Goal: Find specific page/section: Find specific page/section

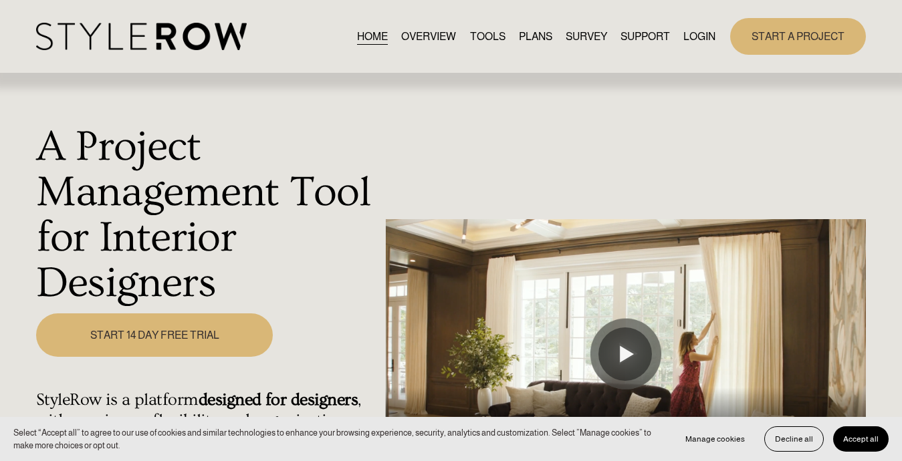
click at [702, 33] on link "LOGIN" at bounding box center [700, 36] width 32 height 18
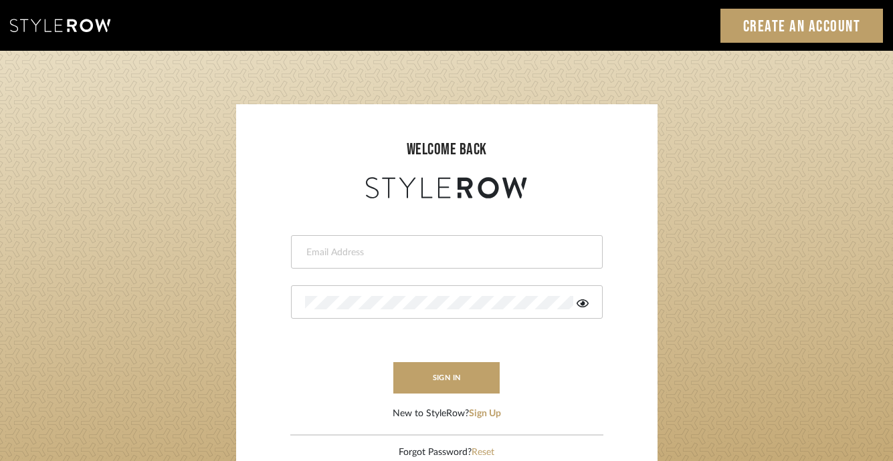
click at [437, 241] on div at bounding box center [447, 251] width 312 height 33
click at [436, 240] on div at bounding box center [447, 251] width 312 height 33
type input "acarr@annecarrdesign.com"
click at [584, 296] on fa-icon at bounding box center [583, 302] width 12 height 13
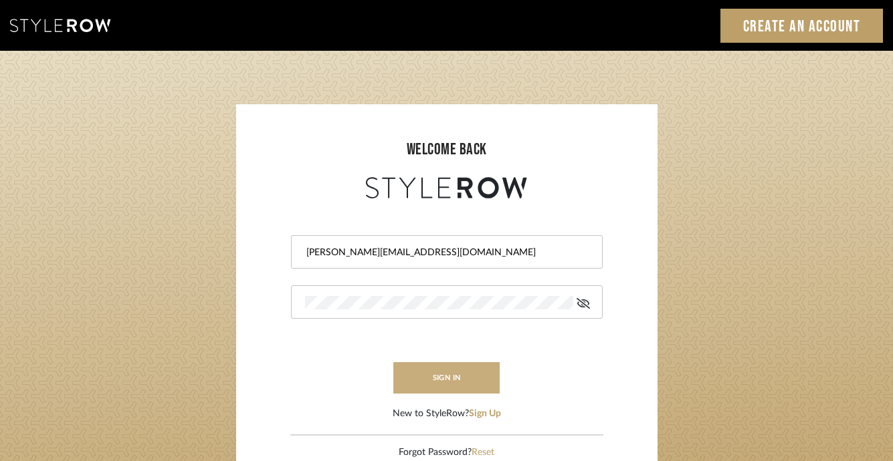
click at [478, 380] on button "sign in" at bounding box center [446, 377] width 107 height 31
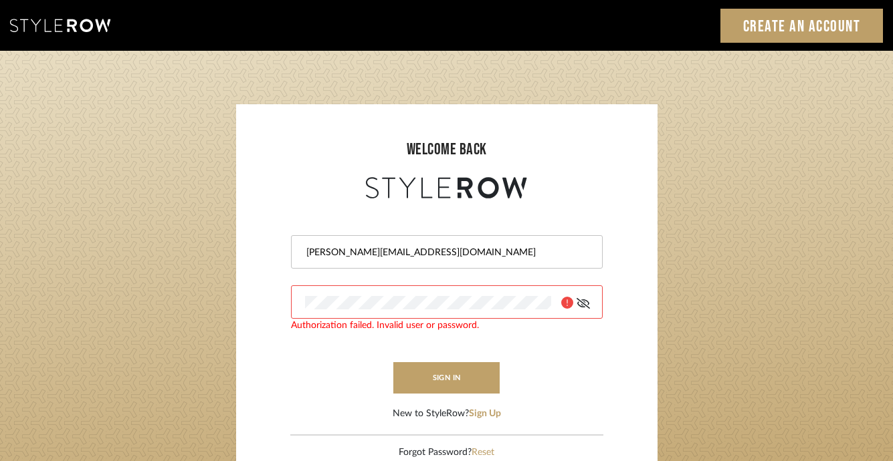
click at [270, 298] on form "acarr@annecarrdesign.com Authorization failed. Invalid user or password. sign i…" at bounding box center [446, 311] width 395 height 219
click at [456, 382] on button "sign in" at bounding box center [446, 377] width 107 height 31
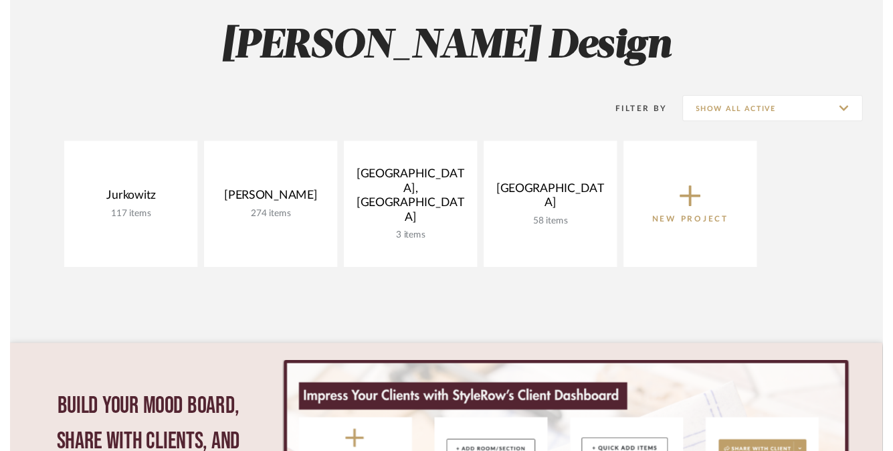
scroll to position [211, 0]
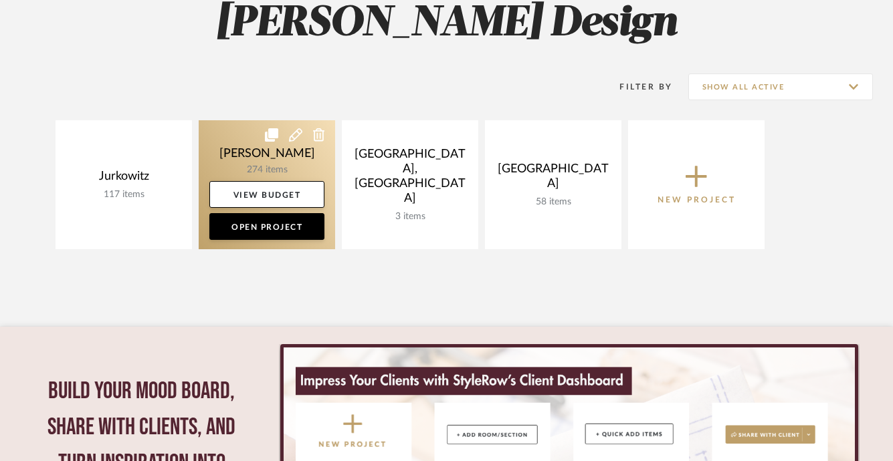
click at [249, 153] on link at bounding box center [267, 184] width 136 height 129
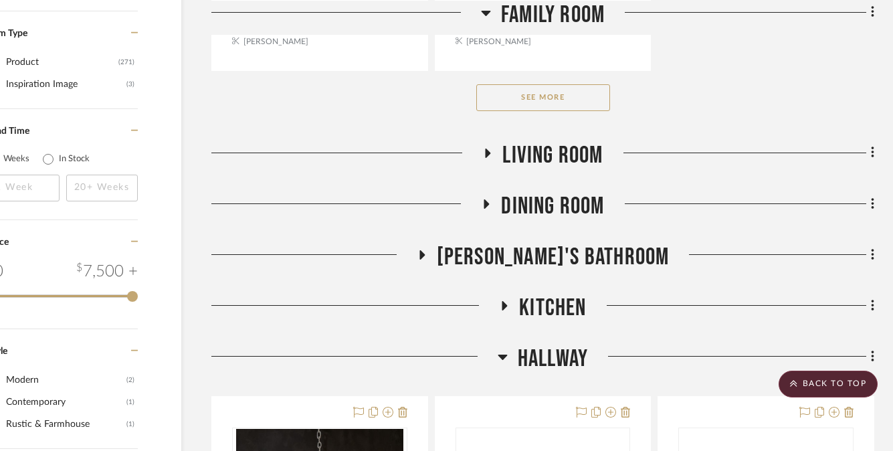
scroll to position [2135, 70]
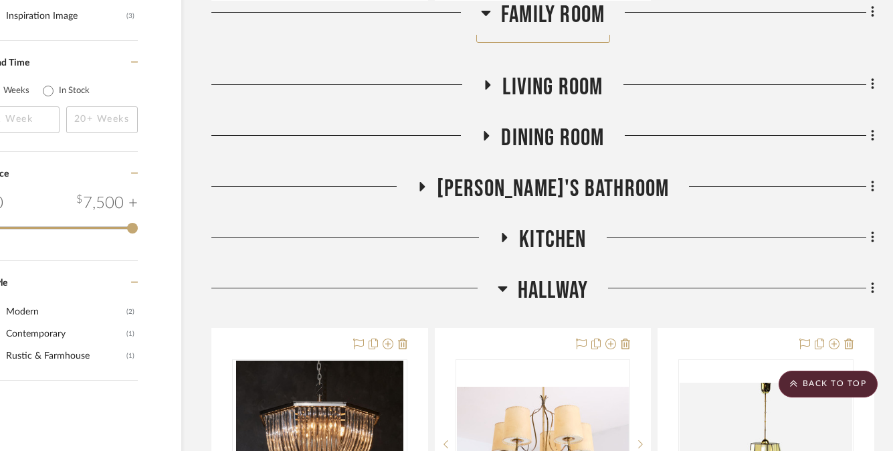
click at [503, 235] on icon at bounding box center [504, 237] width 5 height 9
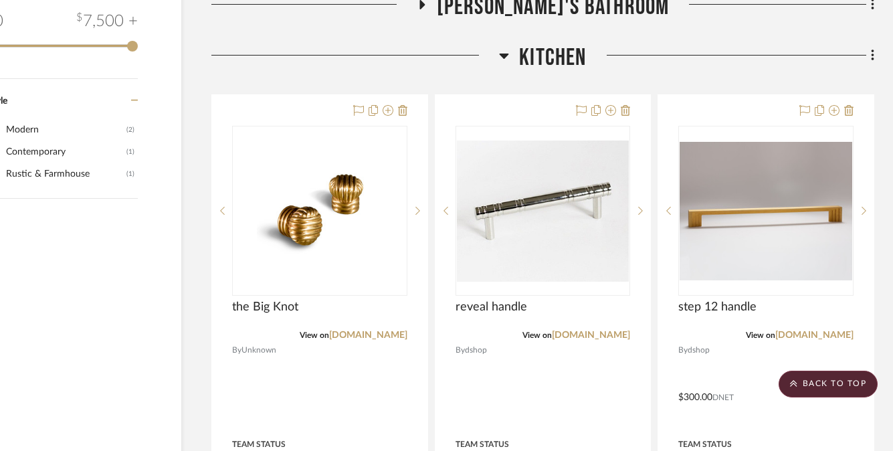
scroll to position [2318, 70]
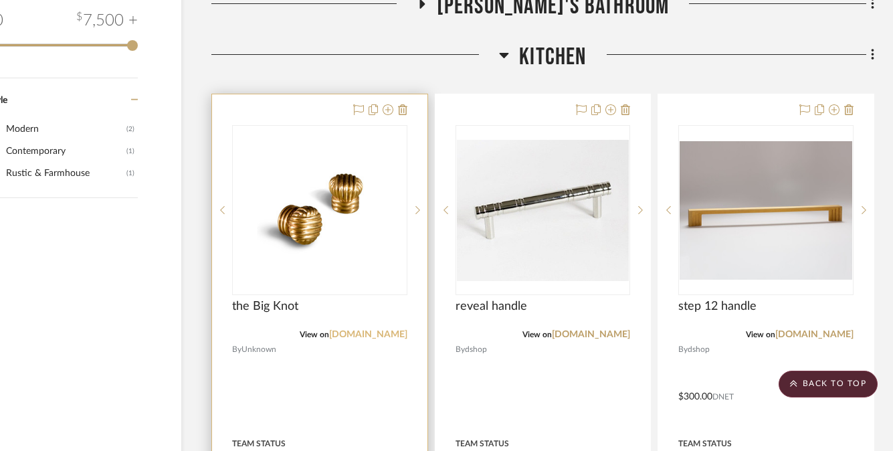
click at [364, 330] on link "[DOMAIN_NAME]" at bounding box center [368, 334] width 78 height 9
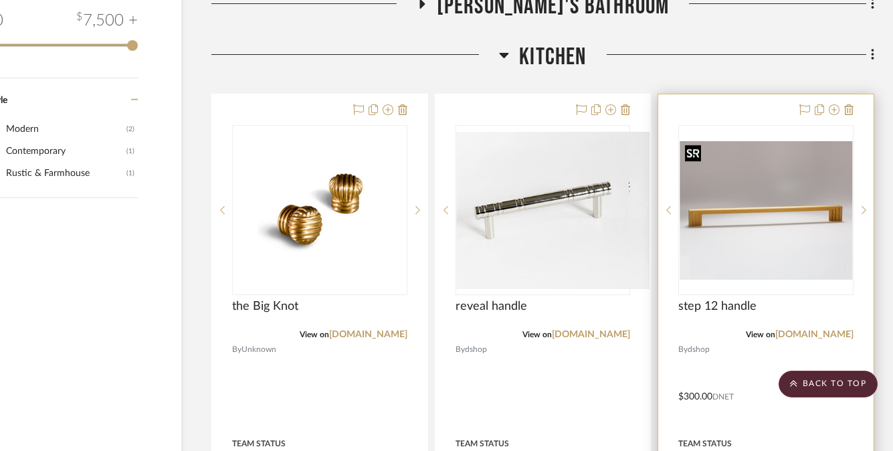
click at [0, 0] on img at bounding box center [0, 0] width 0 height 0
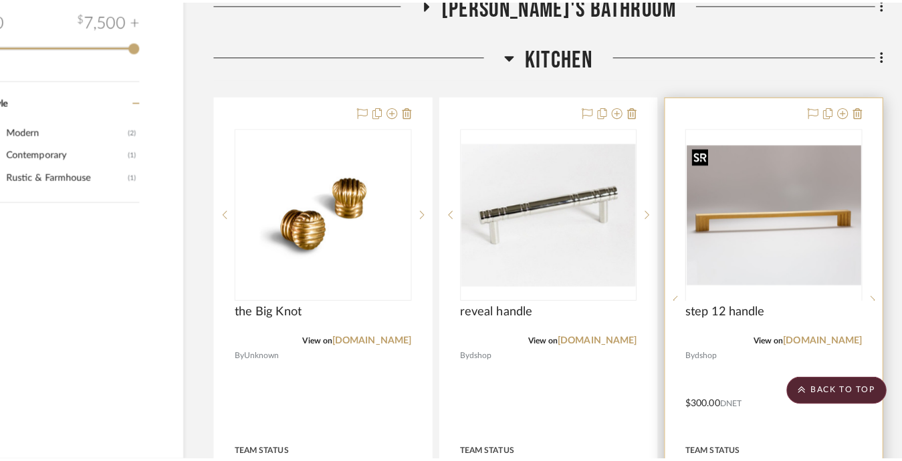
scroll to position [0, 0]
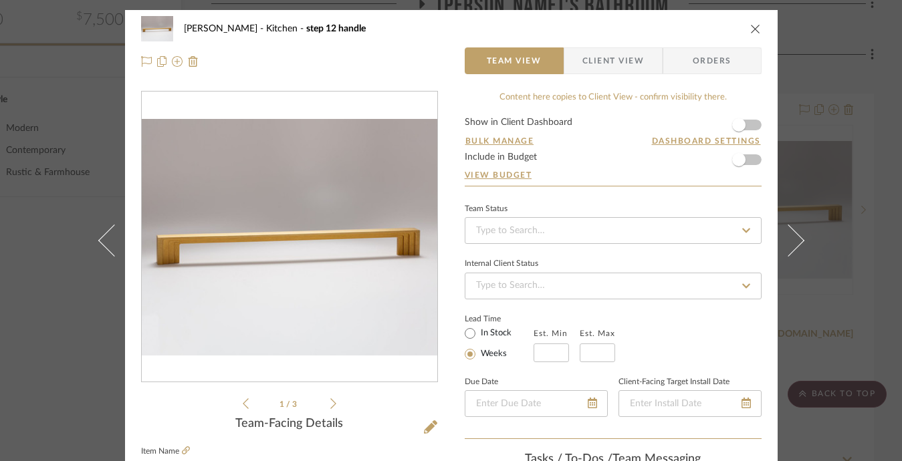
click at [750, 27] on icon "close" at bounding box center [755, 28] width 11 height 11
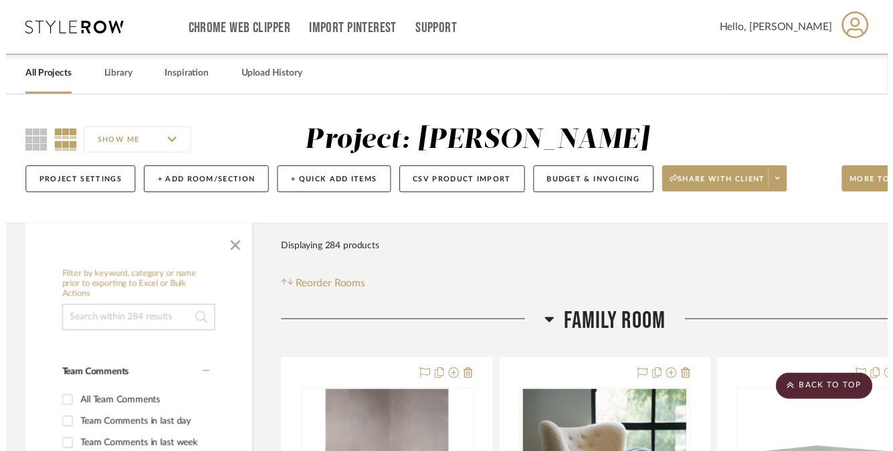
scroll to position [2318, 70]
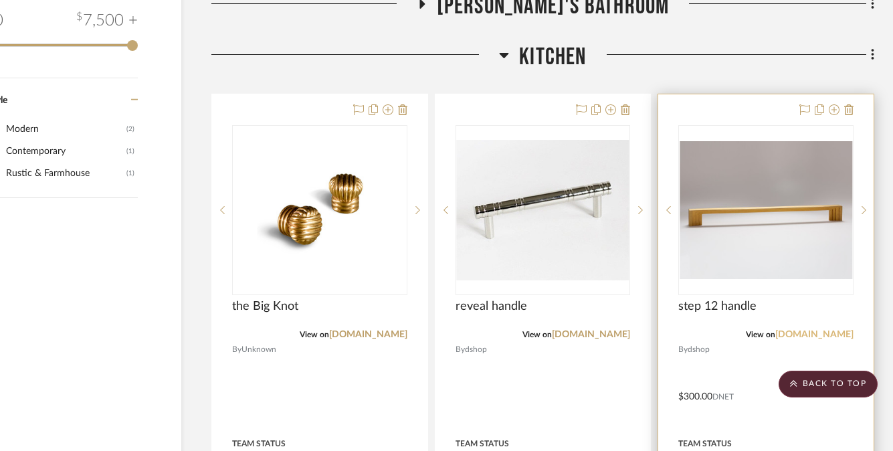
click at [801, 334] on link "[DOMAIN_NAME]" at bounding box center [814, 334] width 78 height 9
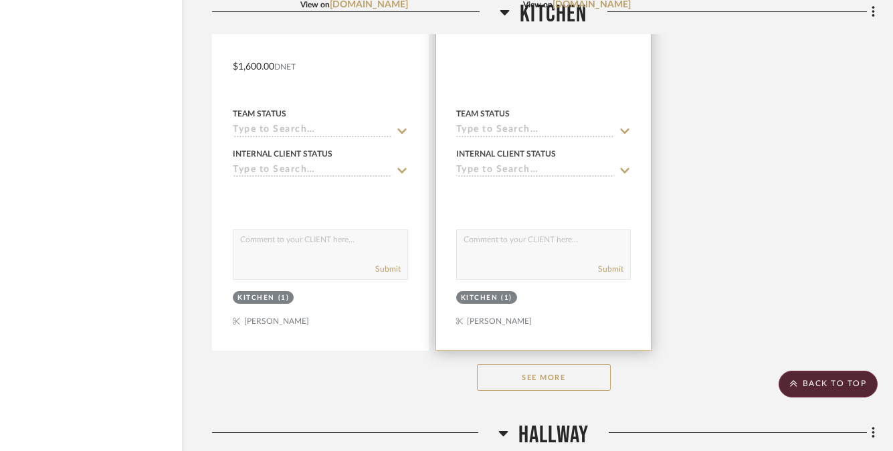
scroll to position [3881, 70]
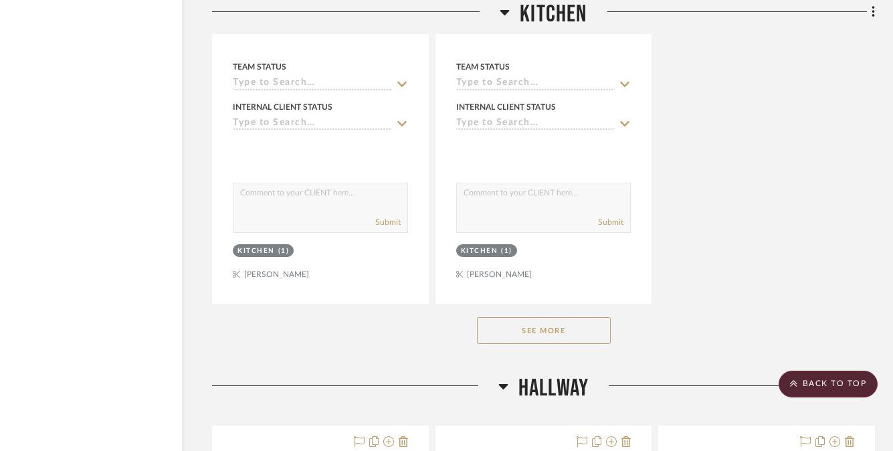
click at [548, 334] on button "See More" at bounding box center [544, 330] width 134 height 27
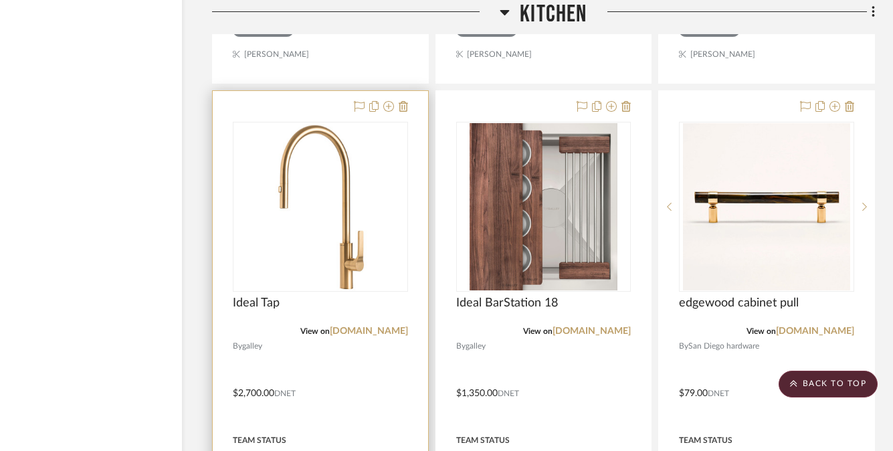
scroll to position [4102, 70]
click at [378, 328] on link "[DOMAIN_NAME]" at bounding box center [369, 330] width 78 height 9
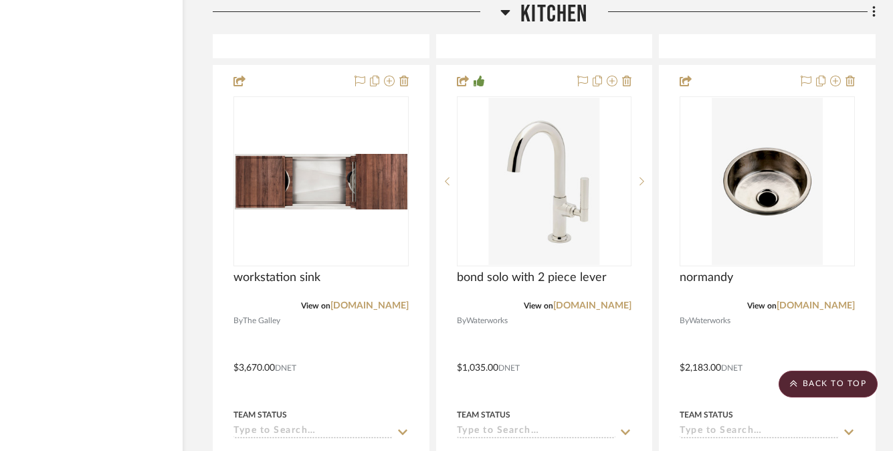
scroll to position [5314, 69]
